Goal: Task Accomplishment & Management: Manage account settings

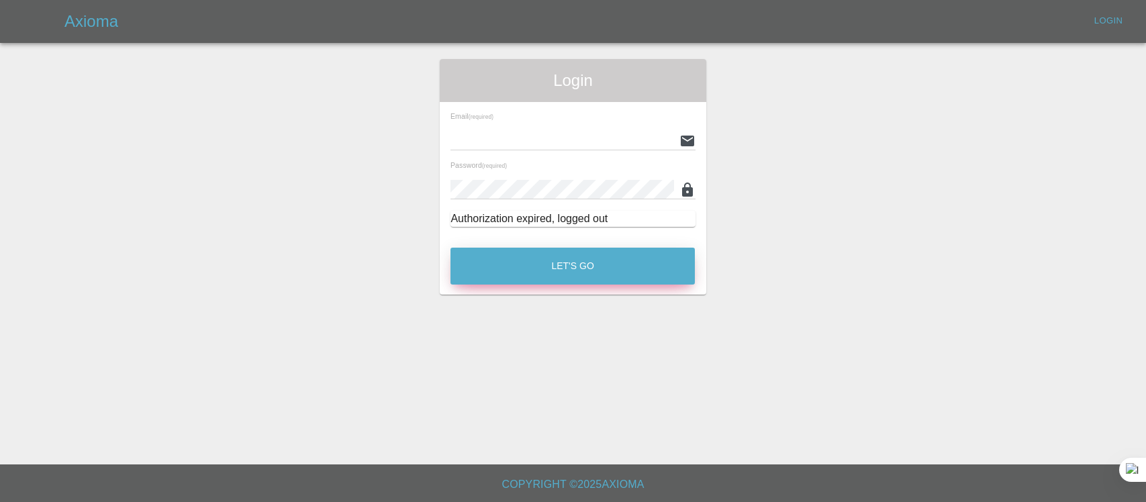
type input "[EMAIL_ADDRESS][DOMAIN_NAME]"
click at [619, 272] on button "Let's Go" at bounding box center [572, 266] width 244 height 37
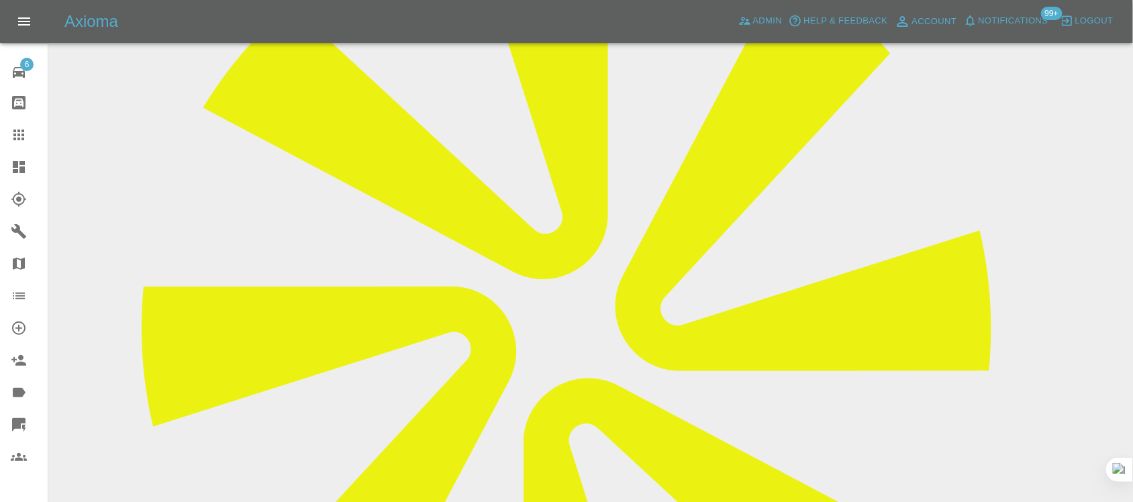
scroll to position [208, 0]
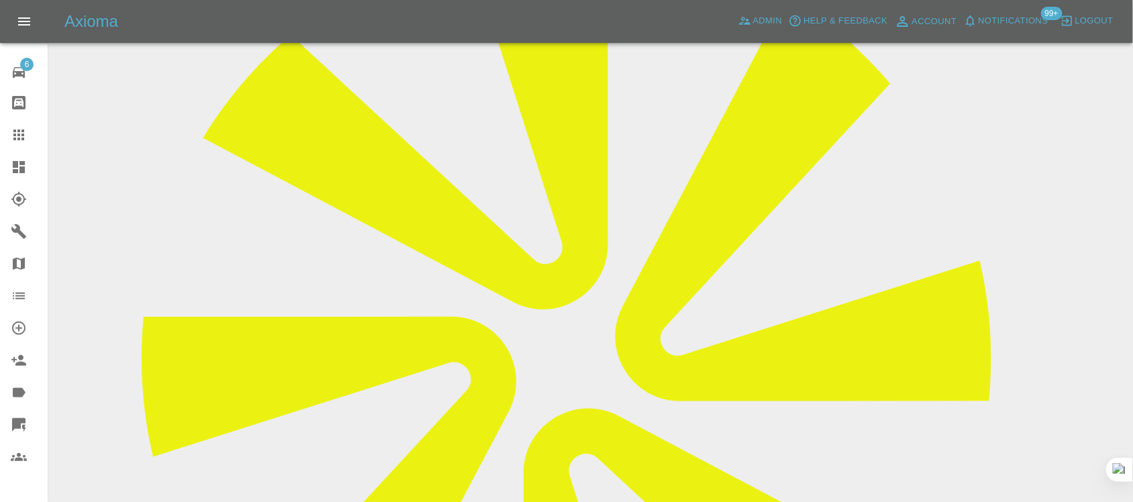
copy div "[EMAIL_ADDRESS][DOMAIN_NAME]"
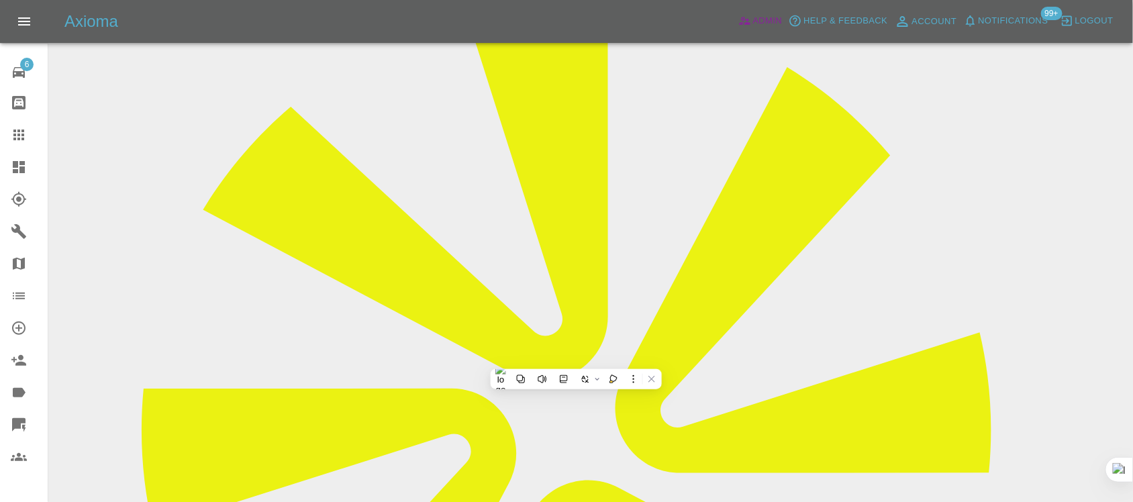
scroll to position [0, 0]
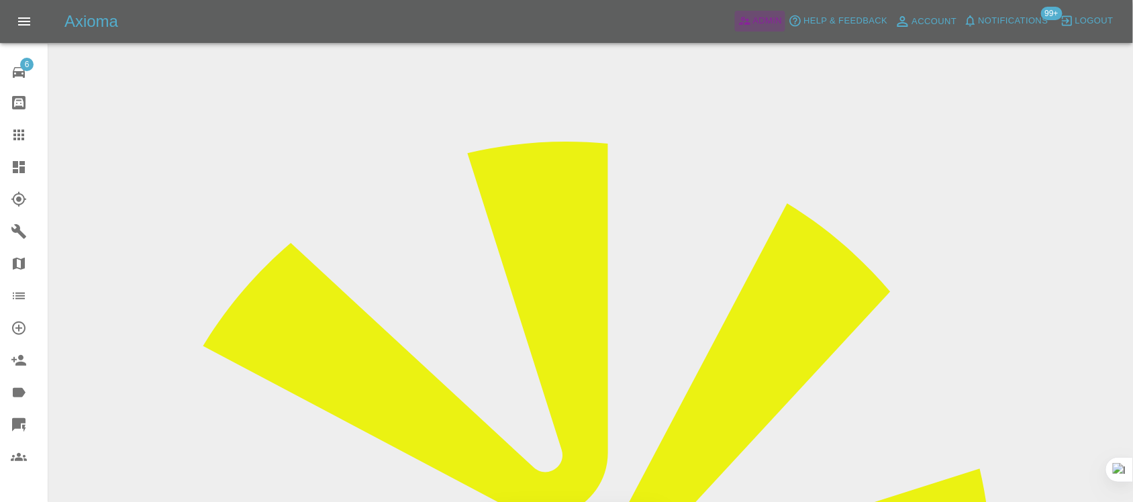
click at [756, 14] on span "Admin" at bounding box center [768, 20] width 30 height 15
